Goal: Task Accomplishment & Management: Manage account settings

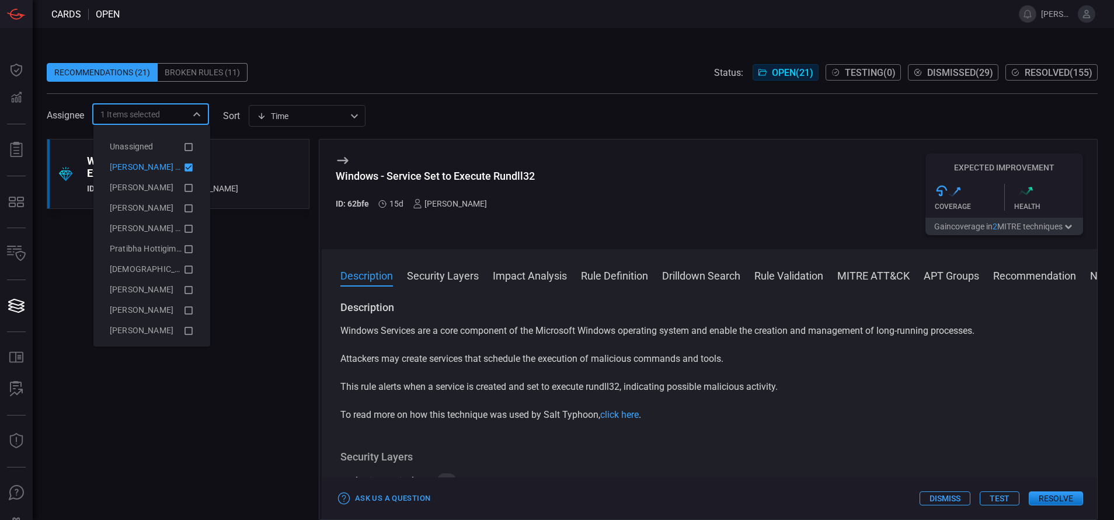
click at [184, 166] on icon at bounding box center [188, 167] width 8 height 8
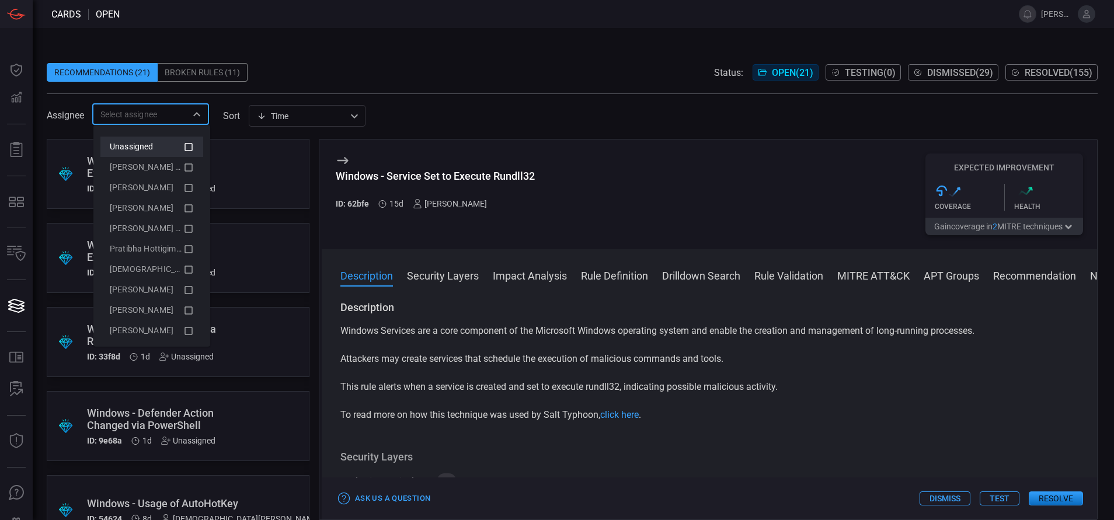
click at [183, 147] on icon at bounding box center [188, 147] width 11 height 14
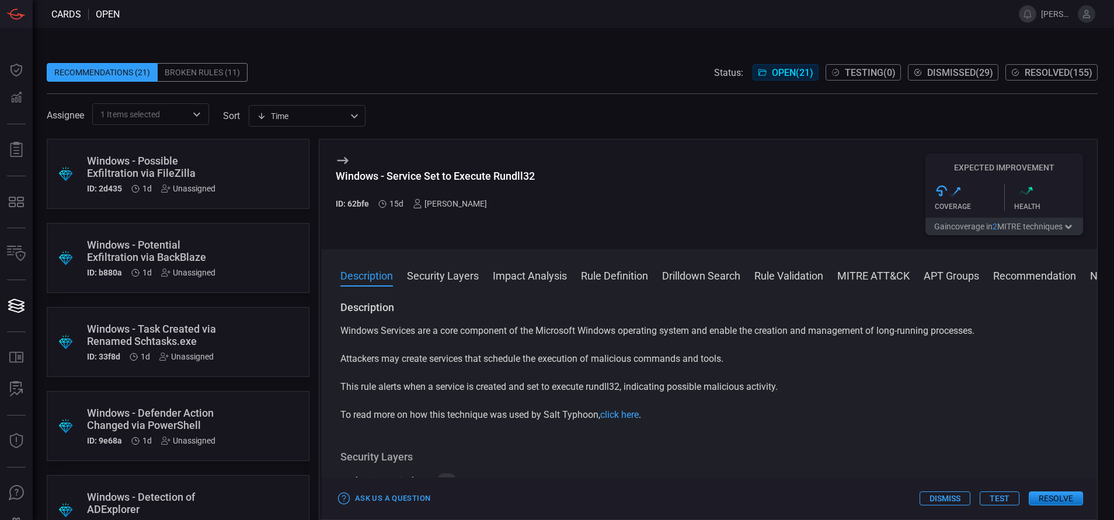
click at [317, 60] on span at bounding box center [572, 55] width 1051 height 18
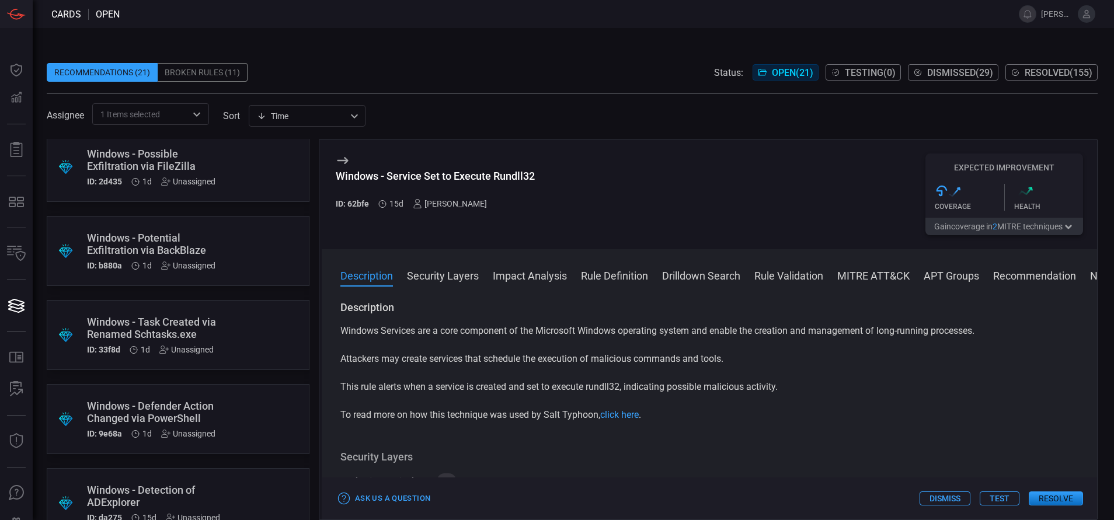
scroll to position [8, 0]
click at [220, 180] on div ".suggested_cards_icon{fill:url(#suggested_cards_icon);} Windows - Possible Exfi…" at bounding box center [178, 166] width 263 height 70
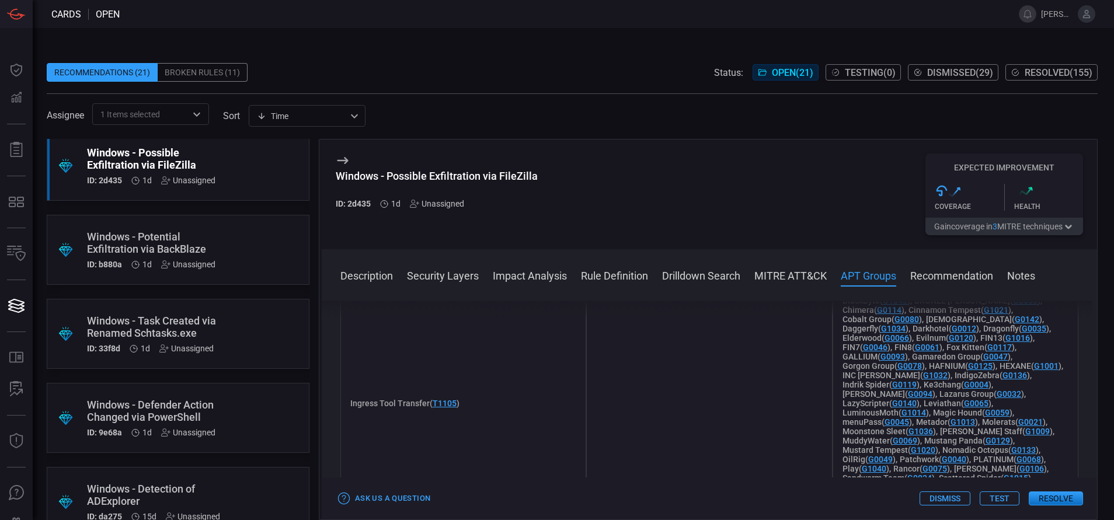
scroll to position [1065, 0]
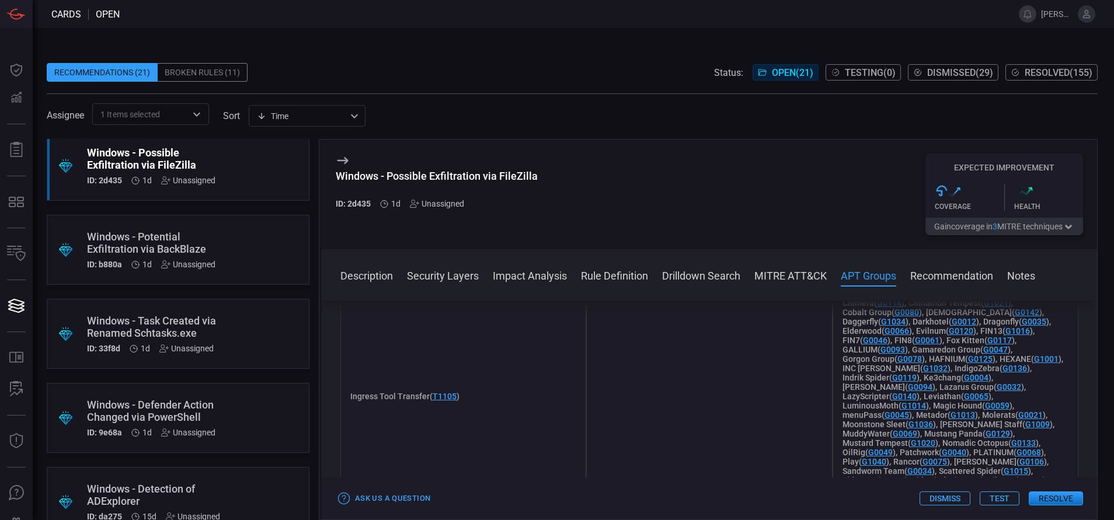
click at [229, 245] on div ".suggested_cards_icon{fill:url(#suggested_cards_icon);} Windows - Potential Exf…" at bounding box center [178, 250] width 263 height 70
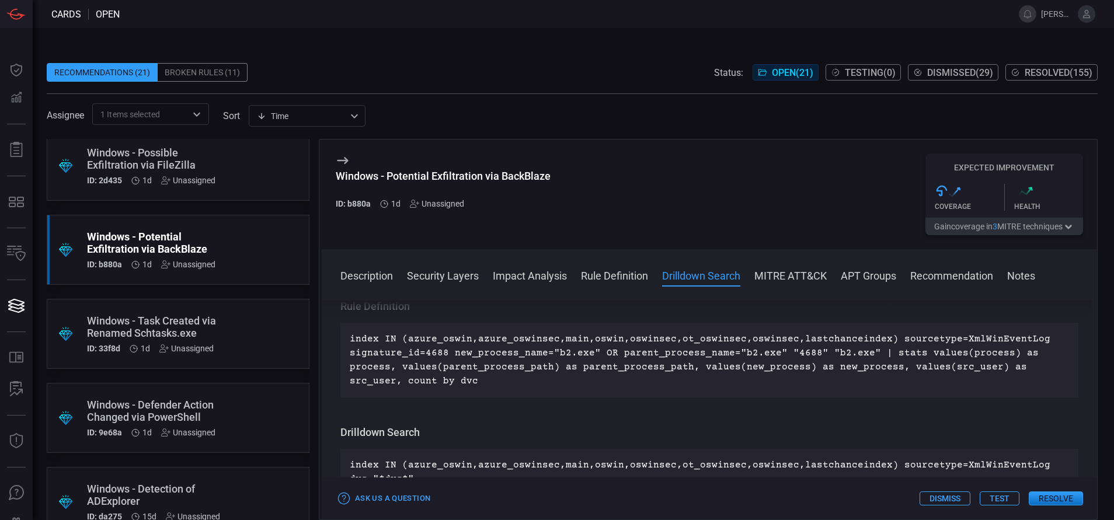
scroll to position [492, 0]
click at [212, 337] on div "Windows - Task Created via Renamed Schtasks.exe" at bounding box center [156, 327] width 138 height 25
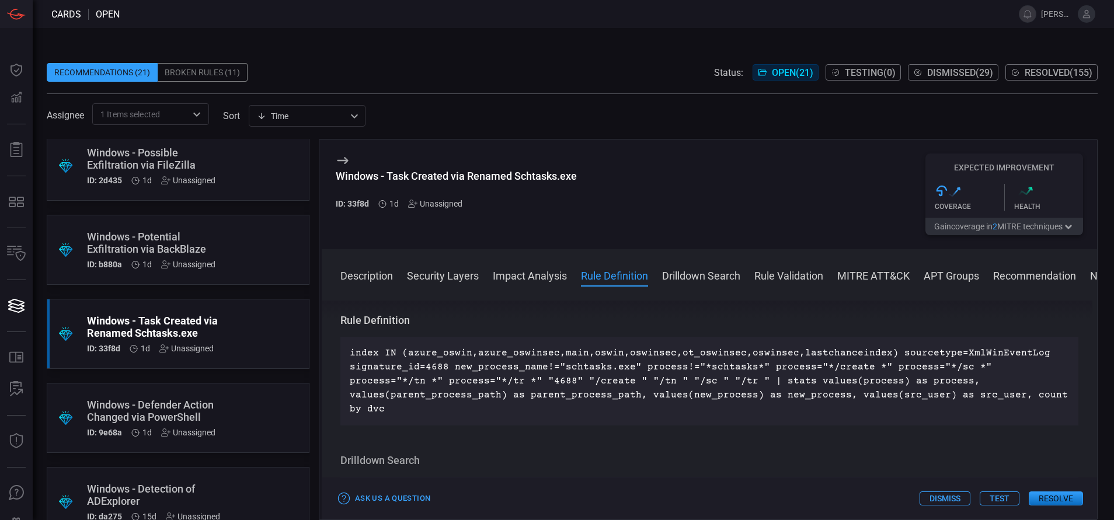
scroll to position [492, 0]
click at [218, 412] on div ".suggested_cards_icon{fill:url(#suggested_cards_icon);} Windows - Defender Acti…" at bounding box center [178, 418] width 263 height 70
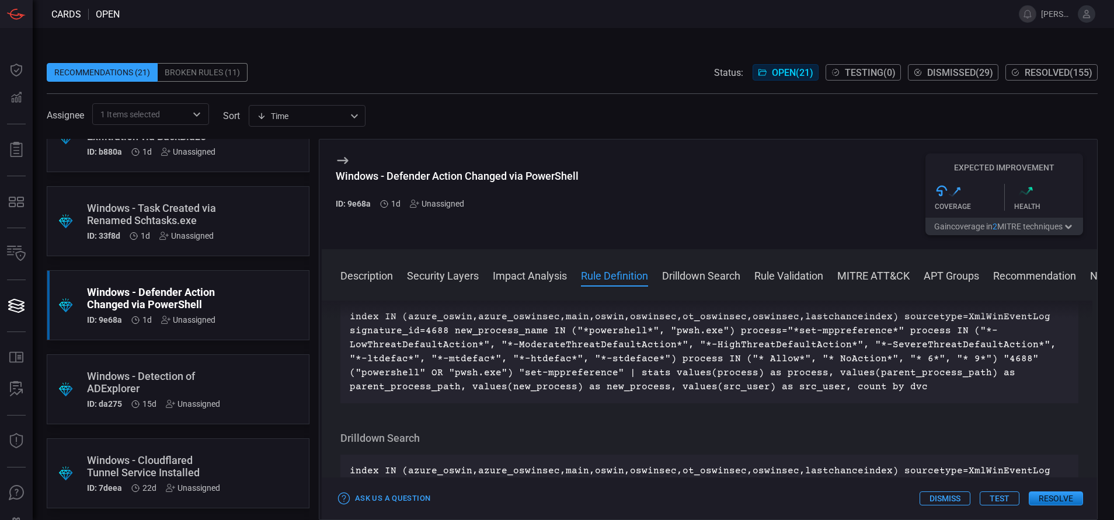
scroll to position [123, 0]
click at [201, 372] on div "Windows - Detection of ADExplorer" at bounding box center [156, 380] width 138 height 25
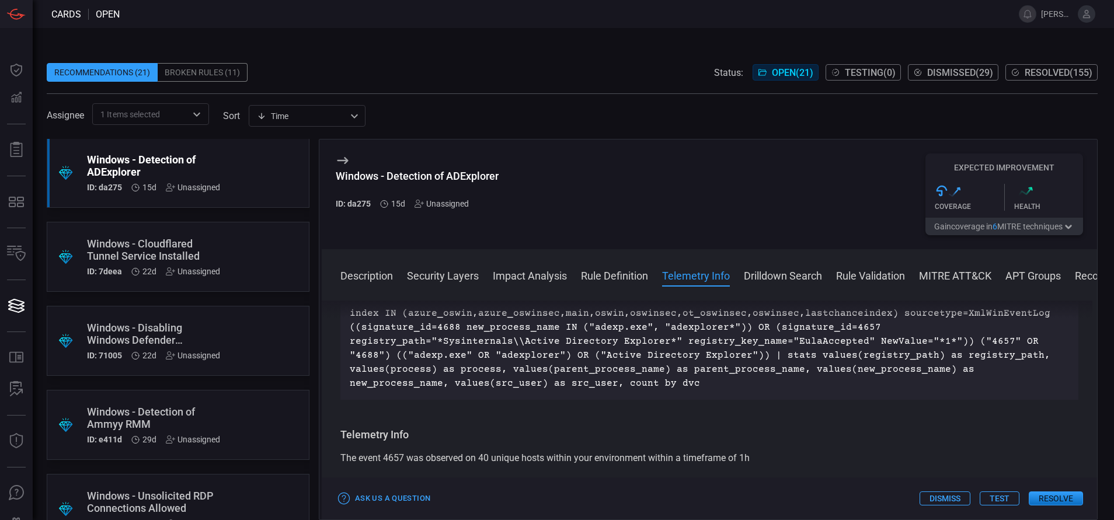
scroll to position [338, 0]
click at [203, 344] on div "Windows - Disabling Windows Defender Notifications" at bounding box center [156, 333] width 138 height 25
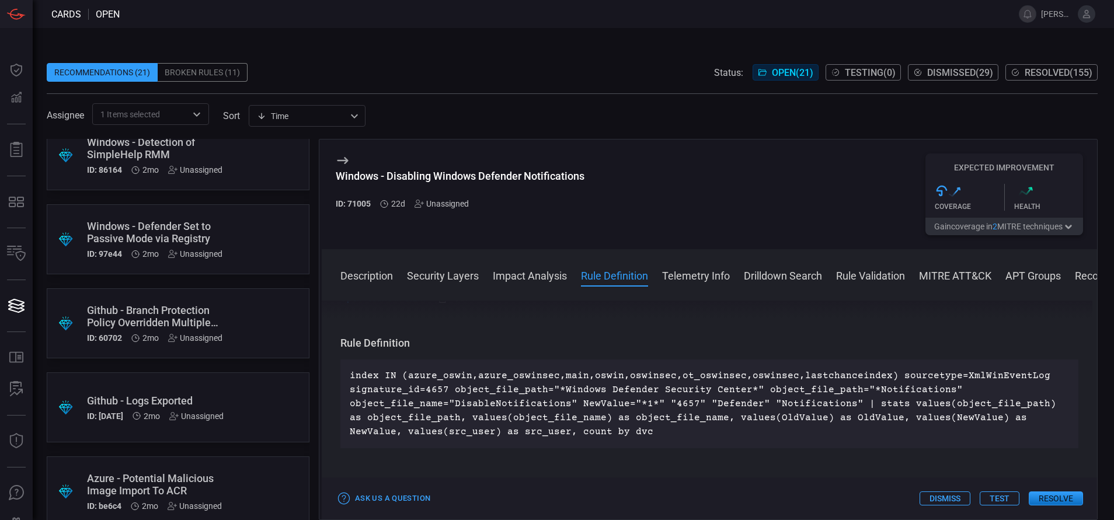
scroll to position [964, 0]
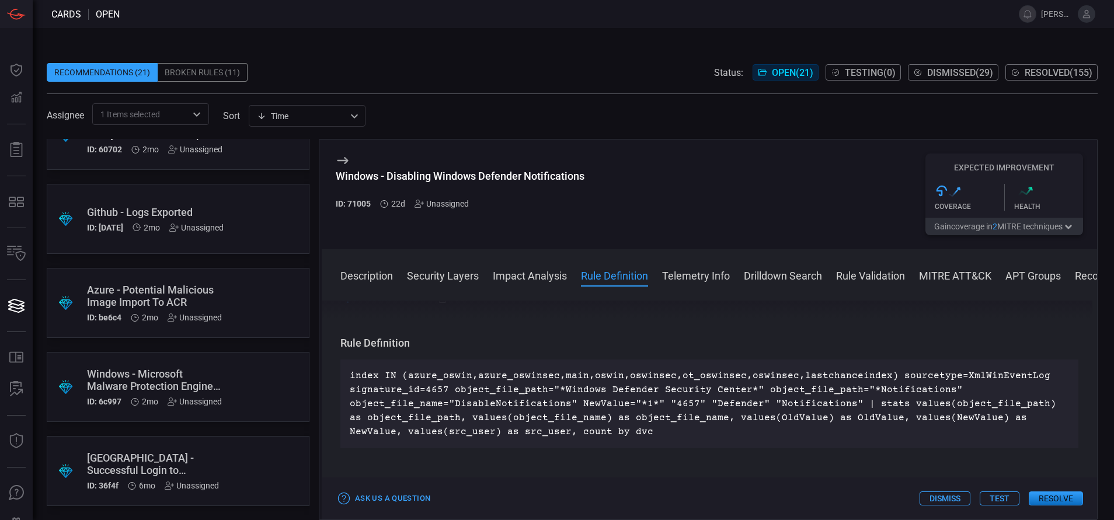
click at [236, 459] on div ".suggested_cards_icon{fill:url(#suggested_cards_icon);} Palo Alto - Successful …" at bounding box center [178, 471] width 263 height 70
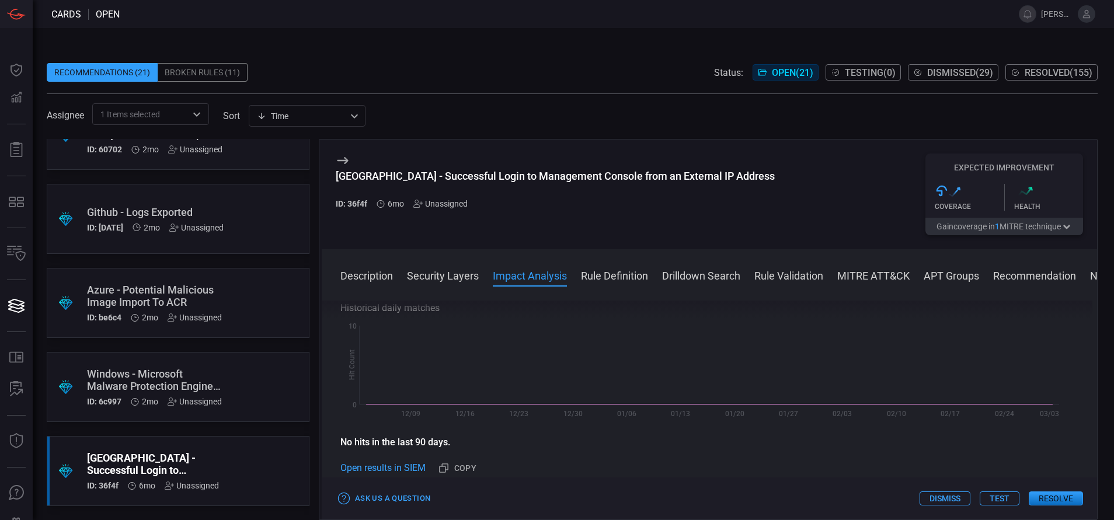
scroll to position [357, 0]
click at [599, 277] on button "Rule Definition" at bounding box center [614, 275] width 67 height 14
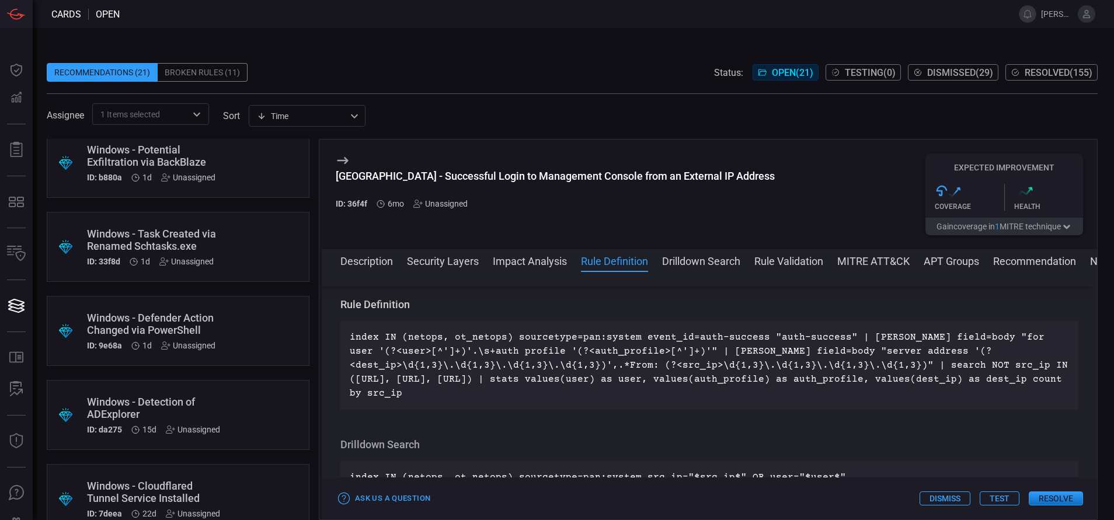
scroll to position [0, 0]
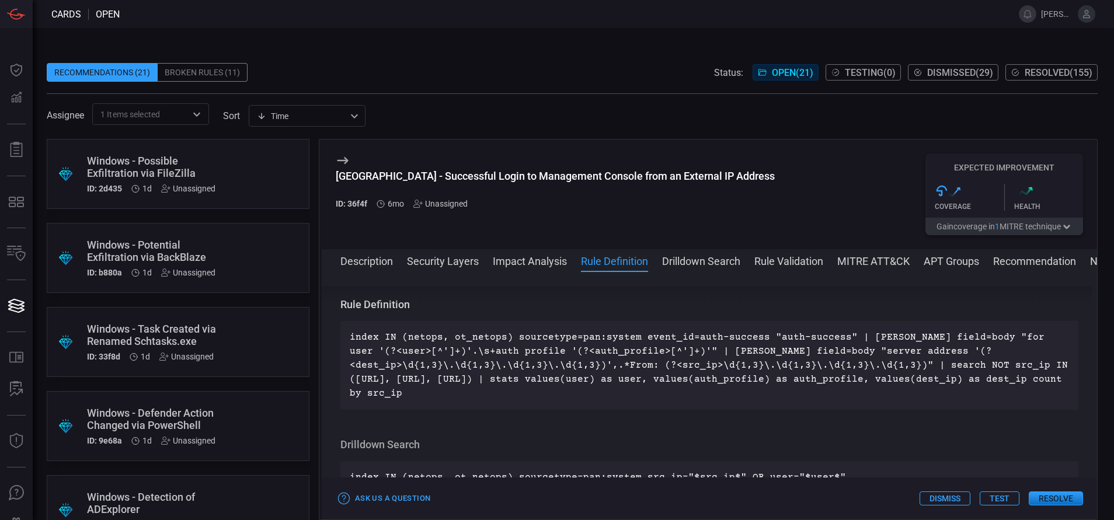
click at [197, 171] on div "Windows - Possible Exfiltration via FileZilla" at bounding box center [156, 167] width 138 height 25
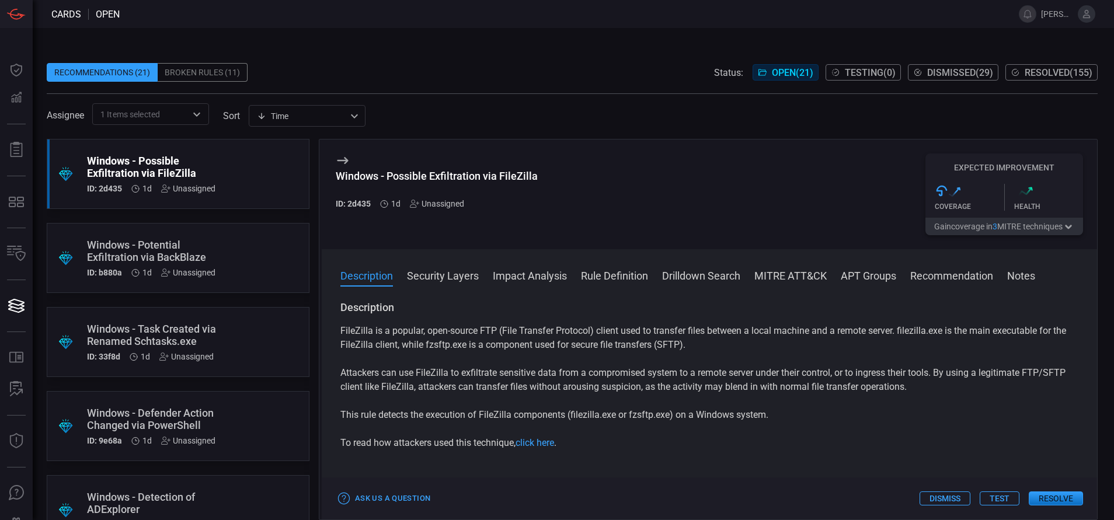
click at [203, 190] on div "Unassigned" at bounding box center [188, 188] width 54 height 9
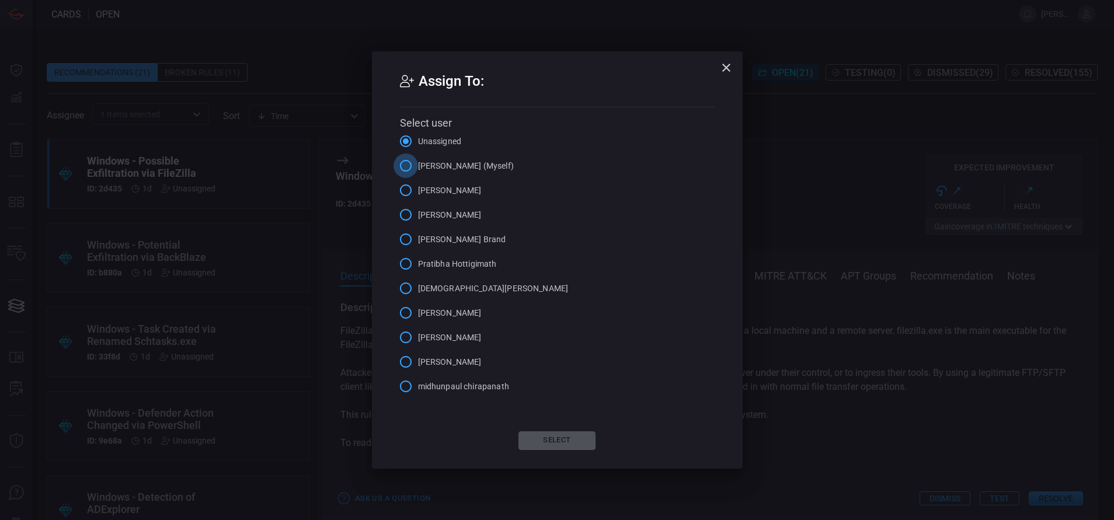
click at [402, 163] on input "[PERSON_NAME] (Myself)" at bounding box center [405, 166] width 25 height 25
click at [725, 67] on icon "button" at bounding box center [726, 68] width 8 height 8
